Goal: Task Accomplishment & Management: Manage account settings

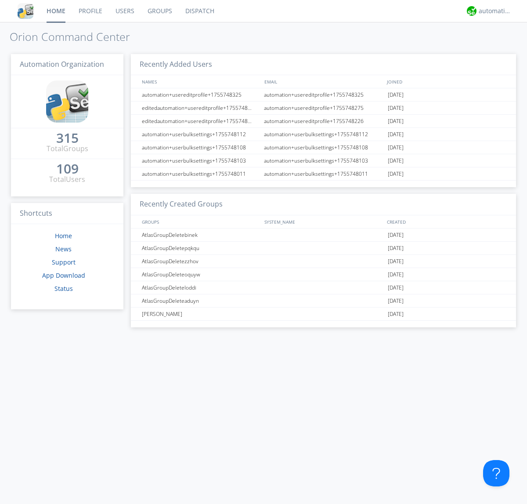
click at [159, 11] on link "Groups" at bounding box center [160, 11] width 38 height 22
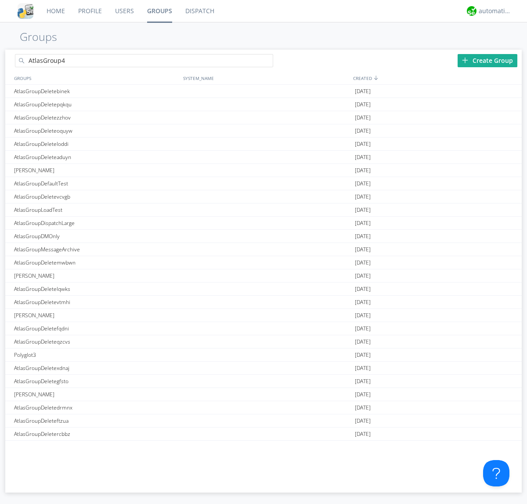
type input "AtlasGroup4"
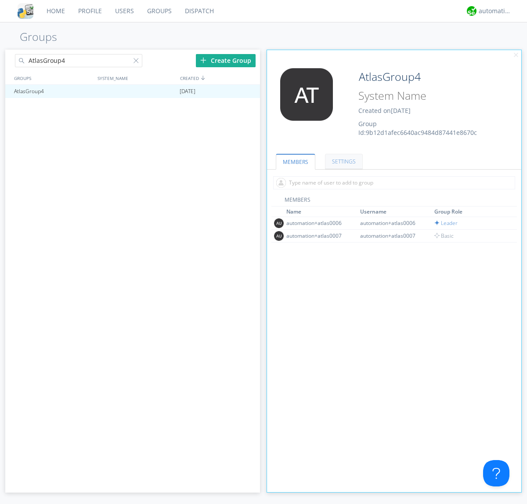
click at [343, 161] on link "SETTINGS" at bounding box center [344, 161] width 38 height 15
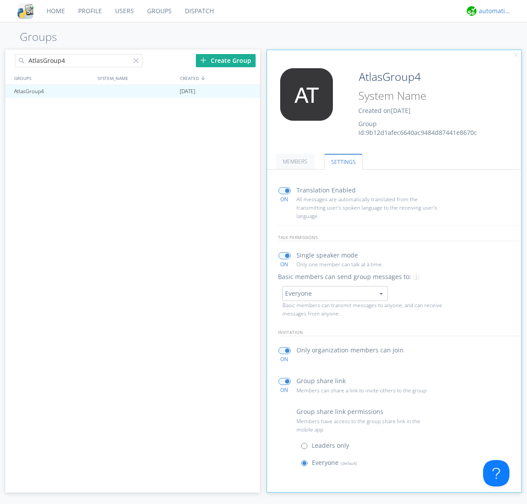
click at [493, 11] on div "automation+atlas" at bounding box center [495, 11] width 33 height 9
